Goal: Information Seeking & Learning: Learn about a topic

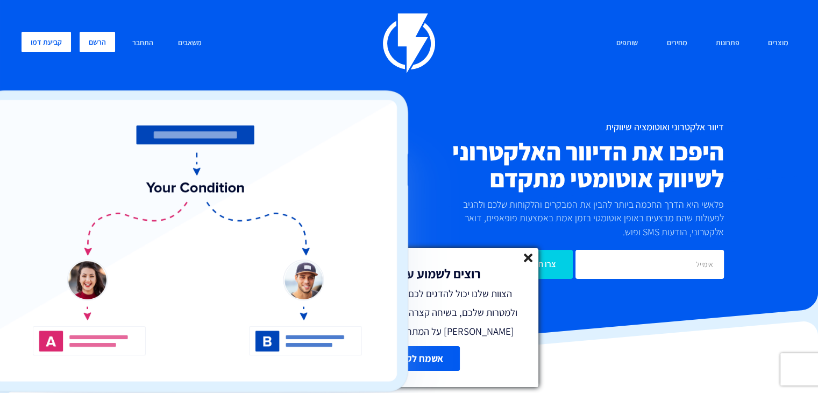
click at [85, 46] on link "הרשם" at bounding box center [98, 42] width 36 height 20
click at [143, 46] on link "התחבר" at bounding box center [142, 43] width 37 height 23
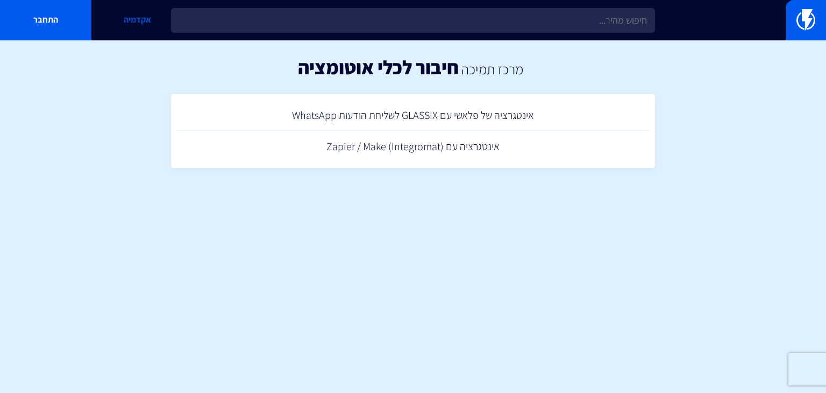
click at [140, 30] on link "אקדמיה" at bounding box center [136, 20] width 91 height 40
click at [423, 119] on link "אינטגרציה של פלאשי עם GLASSIX לשליחת הודעות WhatsApp" at bounding box center [412, 116] width 473 height 32
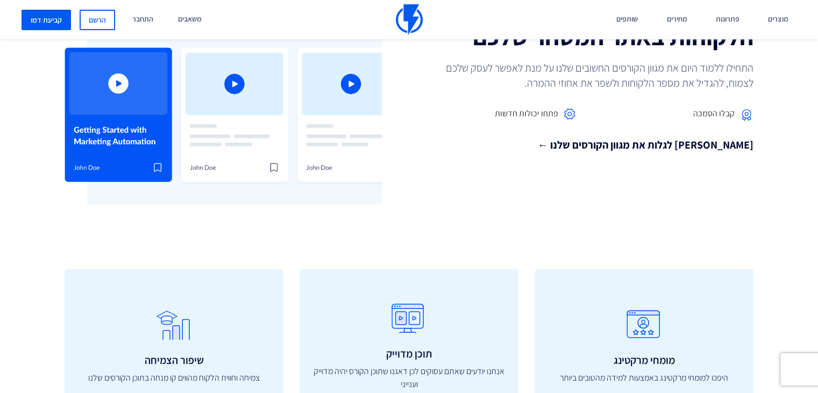
scroll to position [54, 0]
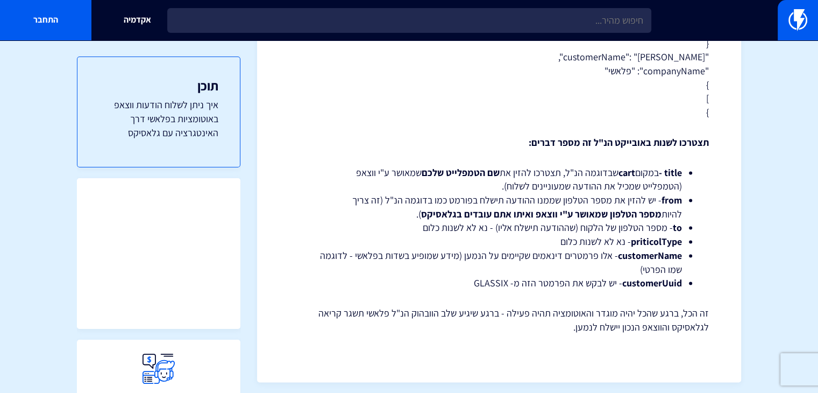
scroll to position [1622, 0]
